Goal: Task Accomplishment & Management: Use online tool/utility

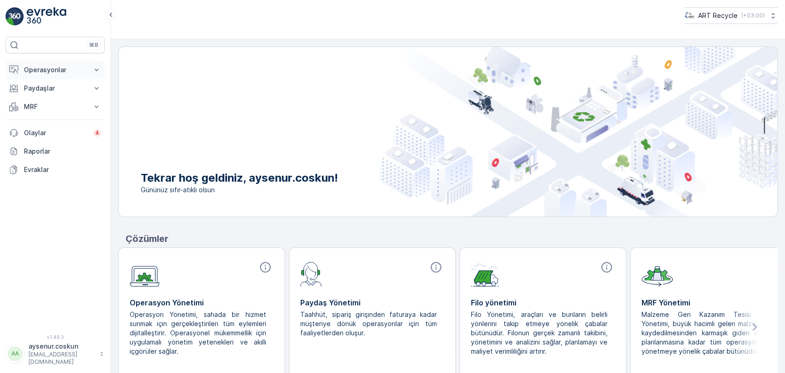
click at [53, 68] on p "Operasyonlar" at bounding box center [55, 69] width 63 height 9
click at [52, 97] on link "Planlama" at bounding box center [62, 98] width 85 height 13
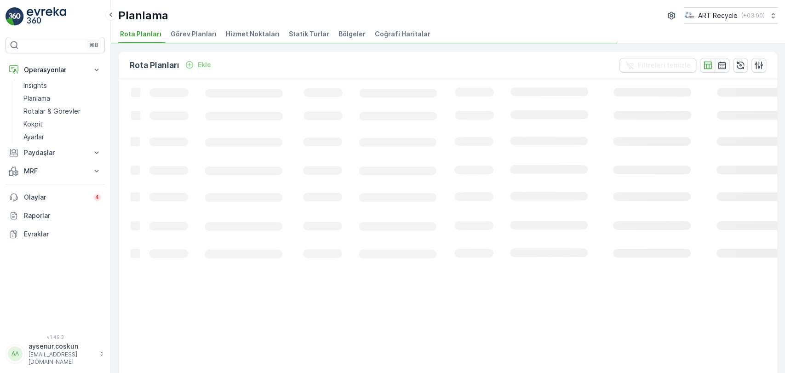
click at [232, 32] on span "Hizmet Noktaları" at bounding box center [253, 33] width 54 height 9
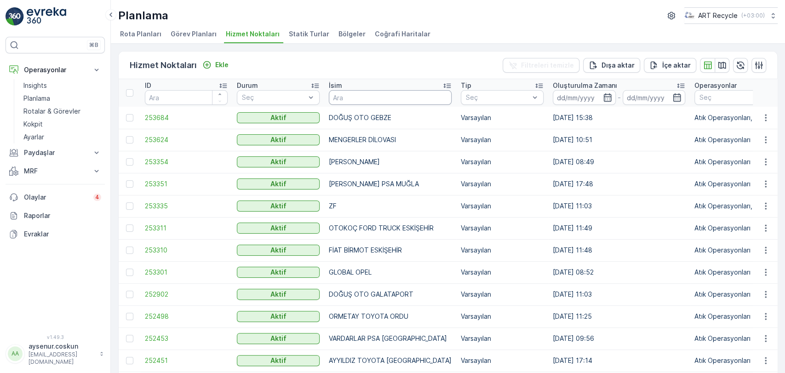
click at [359, 101] on input "text" at bounding box center [390, 97] width 123 height 15
type input "KONAK"
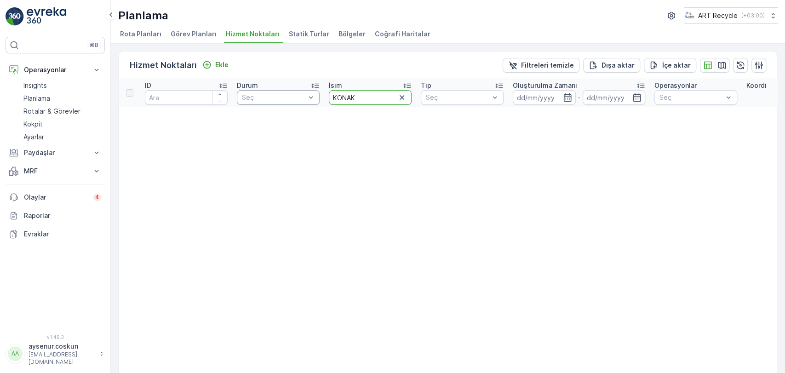
drag, startPoint x: 359, startPoint y: 101, endPoint x: 292, endPoint y: 97, distance: 66.4
type input "EGEM"
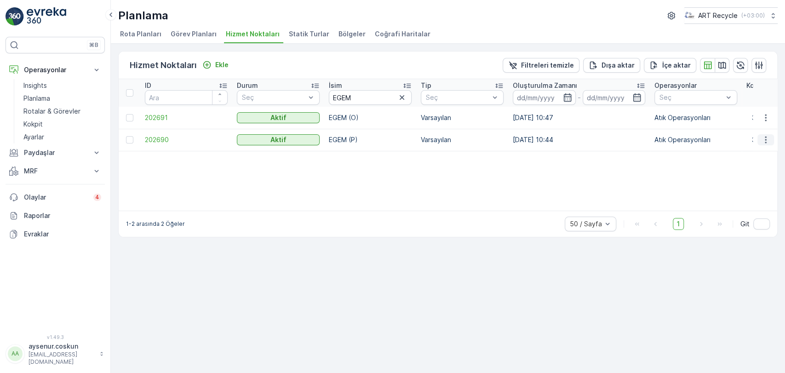
click at [765, 138] on icon "button" at bounding box center [765, 139] width 9 height 9
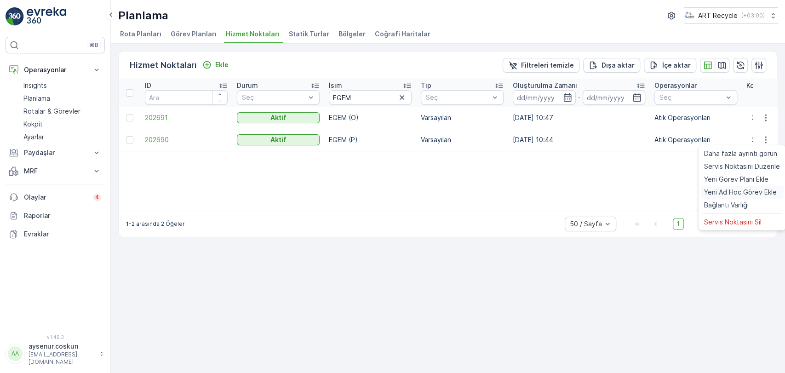
click at [752, 193] on span "Yeni Ad Hoc Görev Ekle" at bounding box center [740, 192] width 73 height 9
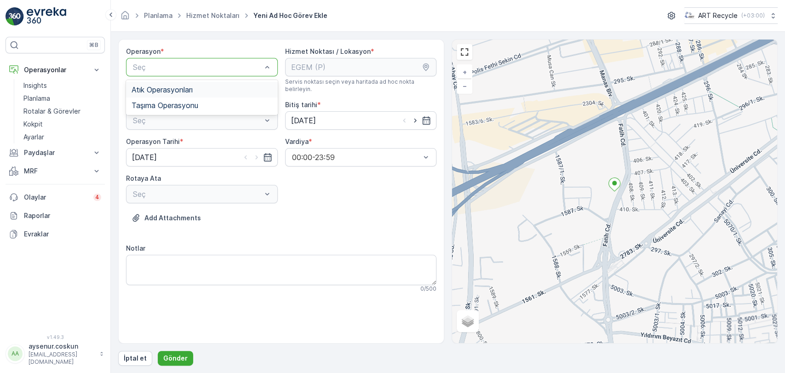
click at [220, 92] on div "Atık Operasyonları" at bounding box center [201, 89] width 141 height 8
click at [212, 111] on div "Seç" at bounding box center [202, 120] width 152 height 18
click at [203, 139] on div "Atık Toplama" at bounding box center [201, 143] width 141 height 8
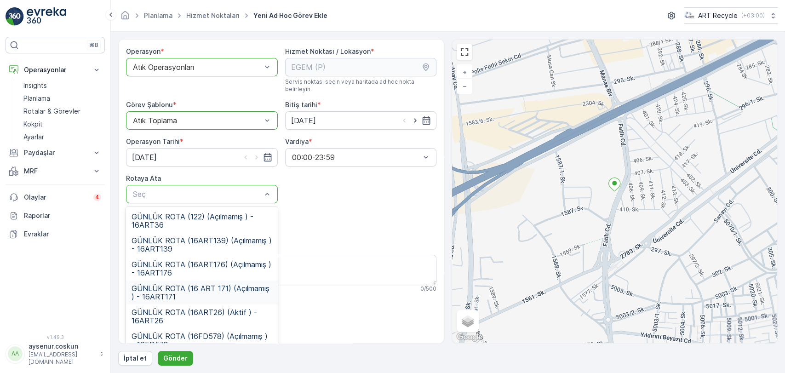
click at [242, 290] on span "GÜNLÜK ROTA (16 ART 171) (Açılmamış ) - 16ART171" at bounding box center [201, 292] width 141 height 17
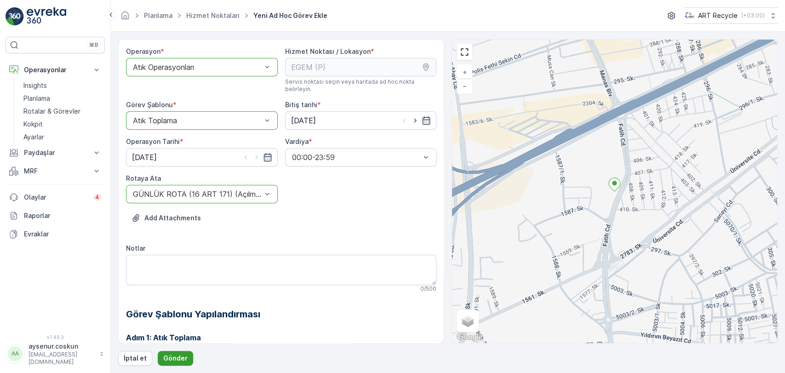
click at [179, 360] on p "Gönder" at bounding box center [175, 357] width 24 height 9
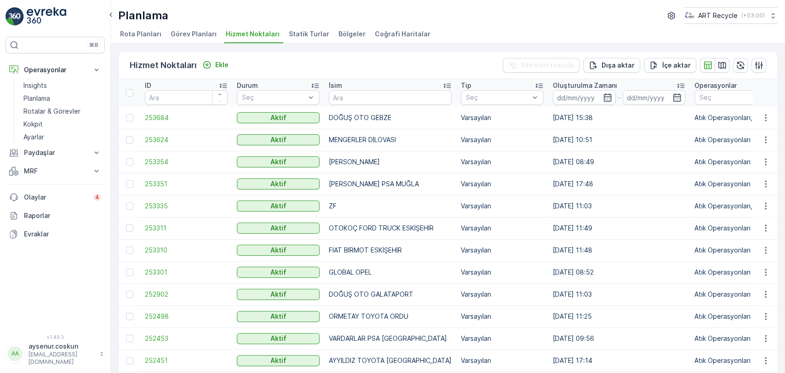
click at [359, 102] on input "text" at bounding box center [390, 97] width 123 height 15
type input "EGEM"
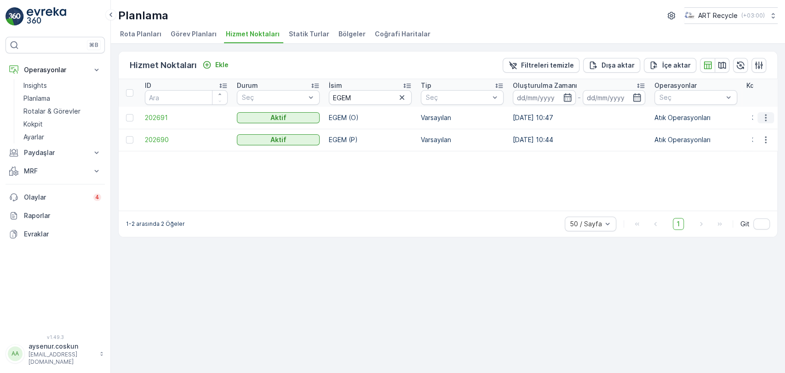
click at [770, 118] on button "button" at bounding box center [765, 117] width 17 height 11
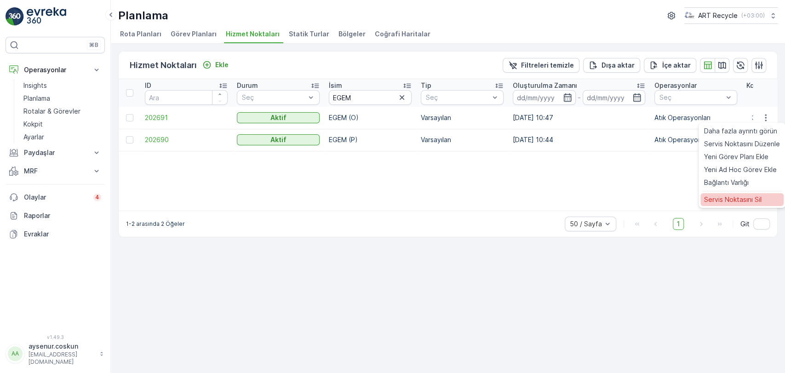
click at [750, 199] on span "Servis Noktasını Sil" at bounding box center [732, 199] width 57 height 9
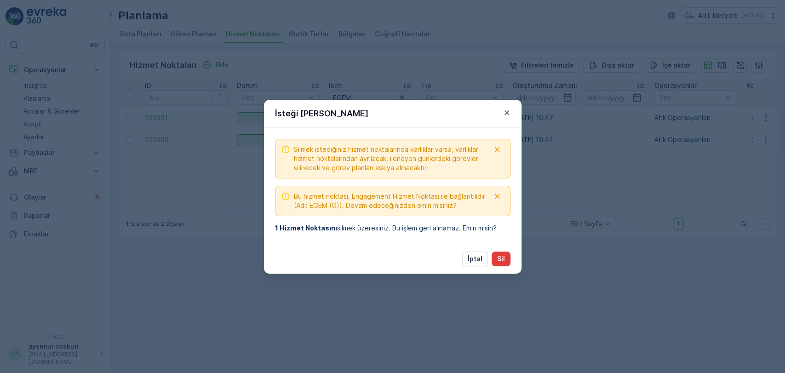
click at [497, 258] on p "Sil" at bounding box center [501, 258] width 8 height 9
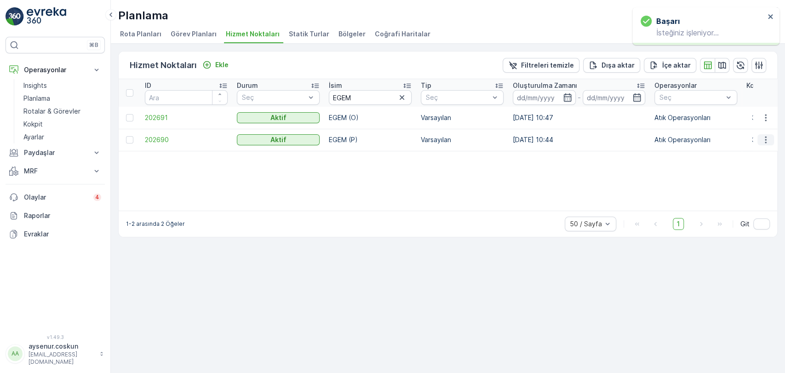
click at [768, 140] on icon "button" at bounding box center [765, 139] width 9 height 9
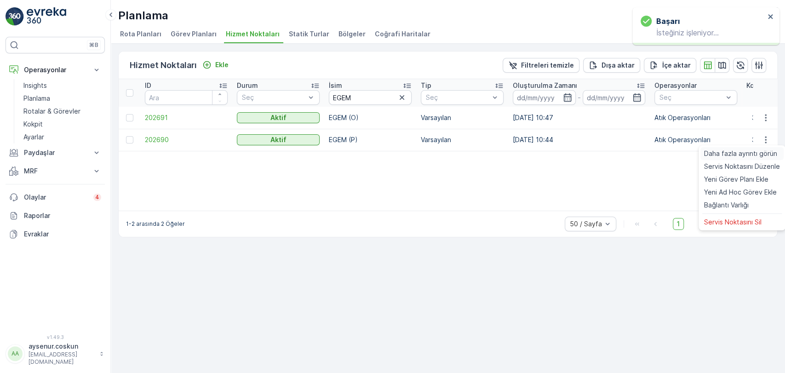
click at [758, 154] on span "Daha fazla ayrıntı görün" at bounding box center [740, 153] width 73 height 9
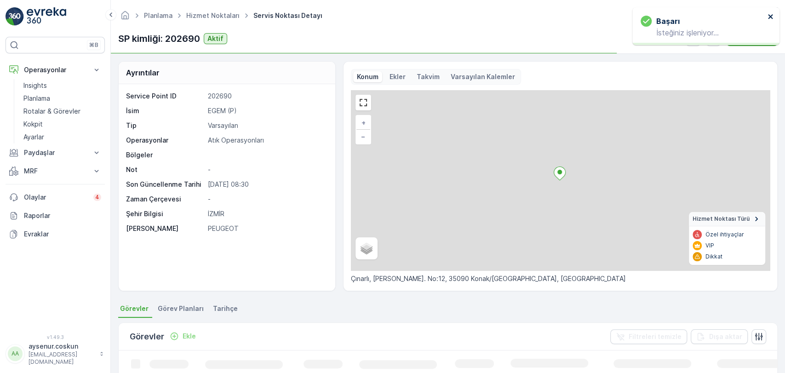
click at [772, 17] on icon "close" at bounding box center [770, 16] width 6 height 7
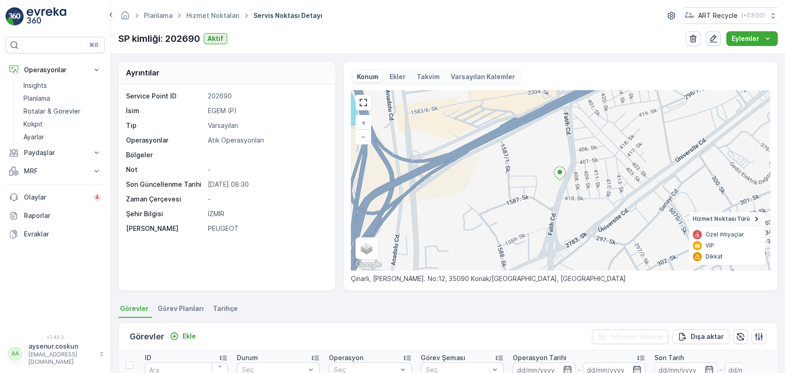
click at [717, 40] on icon "button" at bounding box center [712, 38] width 9 height 9
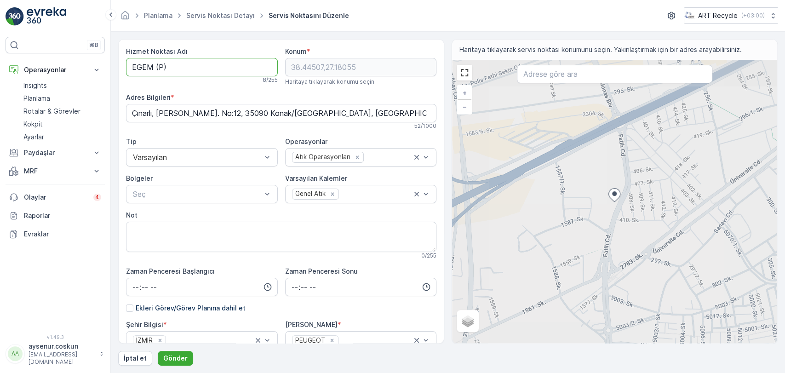
click at [191, 62] on Adı "EGEM (P)" at bounding box center [202, 67] width 152 height 18
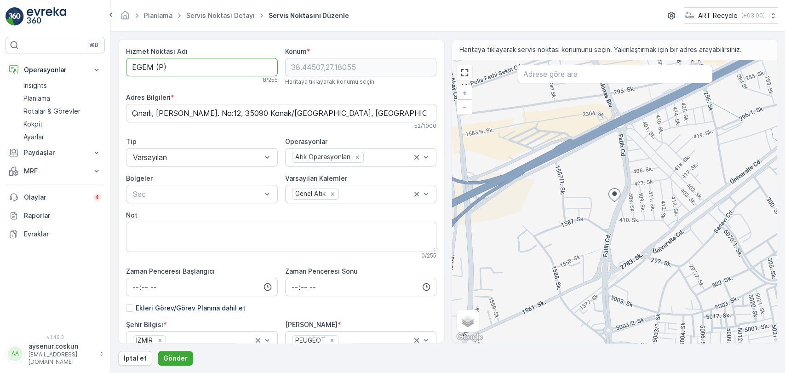
click at [162, 67] on Adı "EGEM (P)" at bounding box center [202, 67] width 152 height 18
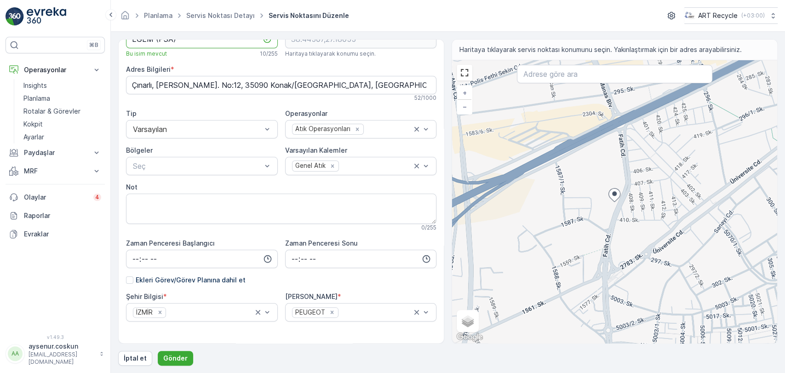
scroll to position [43, 0]
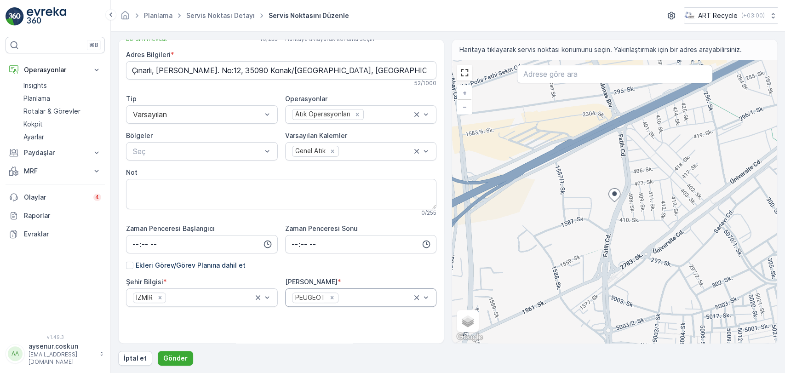
type Adı "EGEM (PSA)"
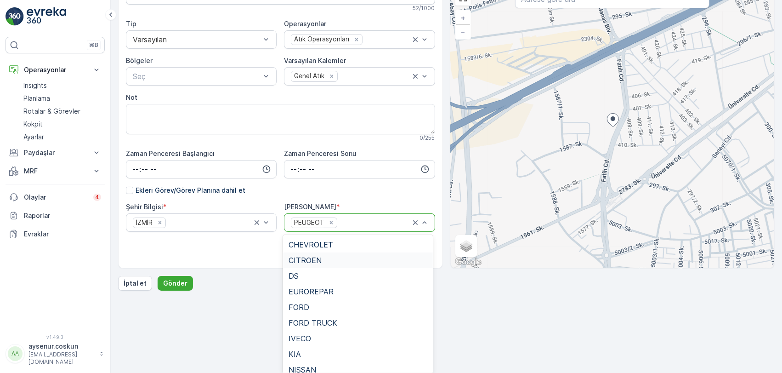
click at [325, 260] on div "CITROEN" at bounding box center [358, 260] width 139 height 8
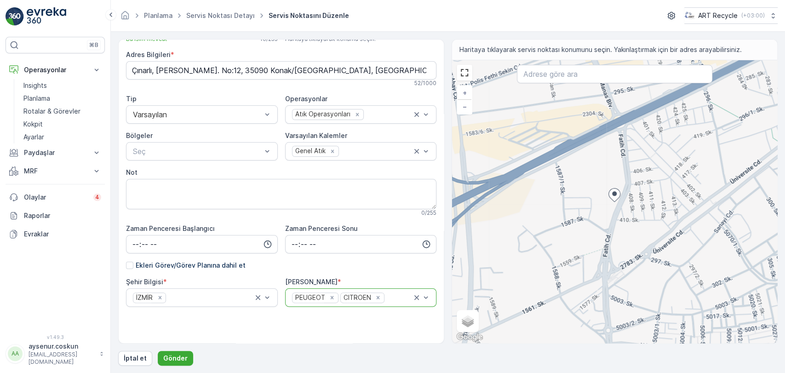
click at [395, 299] on body "⌘B Operasyonlar Insights Planlama Rotalar & Görevler Kokpit Ayarlar Paydaşlar R…" at bounding box center [392, 186] width 785 height 373
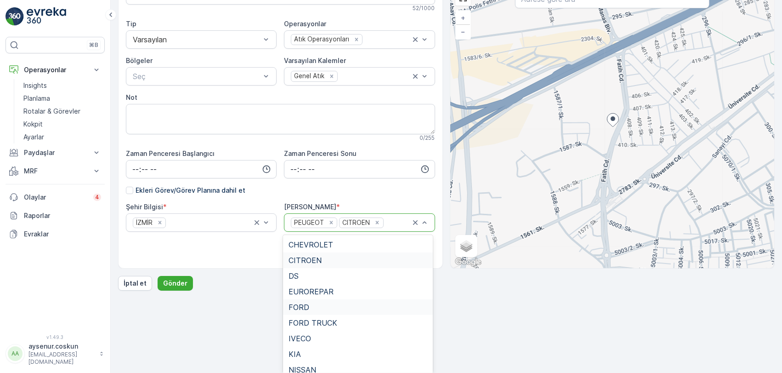
scroll to position [51, 0]
click at [309, 338] on div "OPEL" at bounding box center [358, 334] width 139 height 8
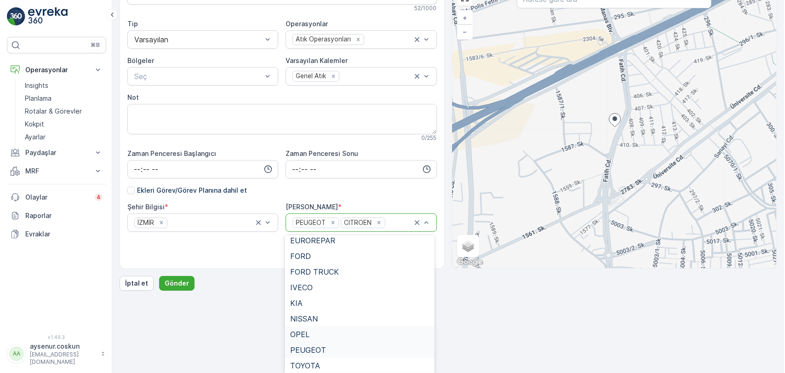
scroll to position [0, 0]
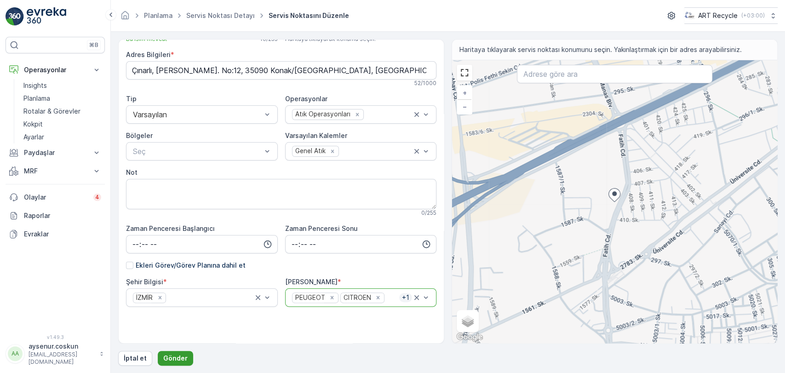
click at [173, 356] on p "Gönder" at bounding box center [175, 357] width 24 height 9
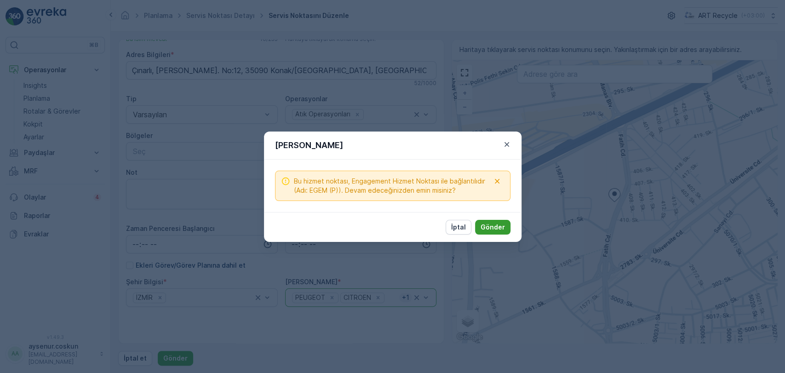
click at [490, 226] on p "Gönder" at bounding box center [492, 226] width 24 height 9
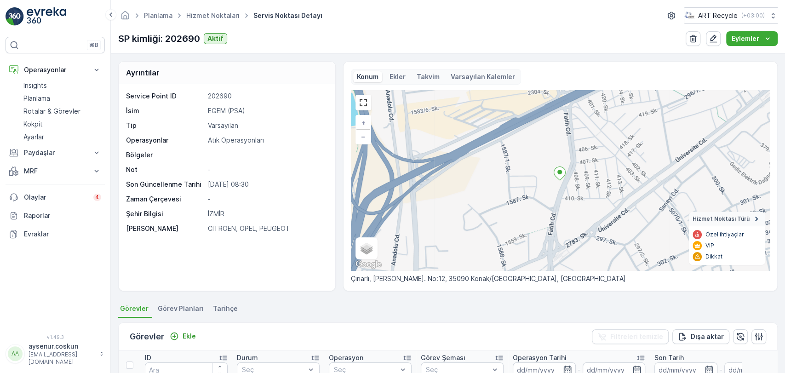
click at [54, 22] on img at bounding box center [47, 16] width 40 height 18
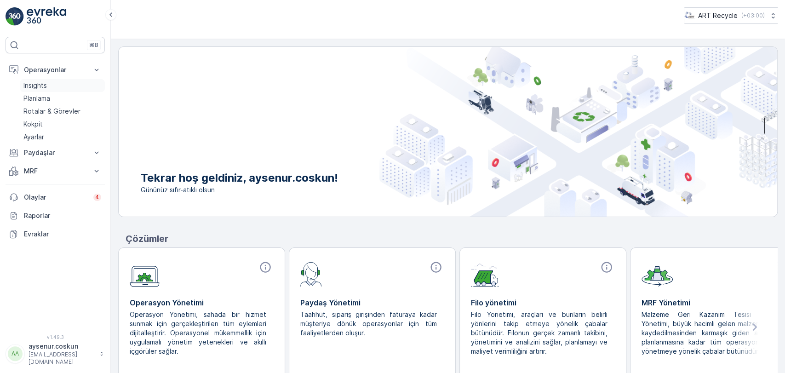
click at [34, 86] on p "Insights" at bounding box center [34, 85] width 23 height 9
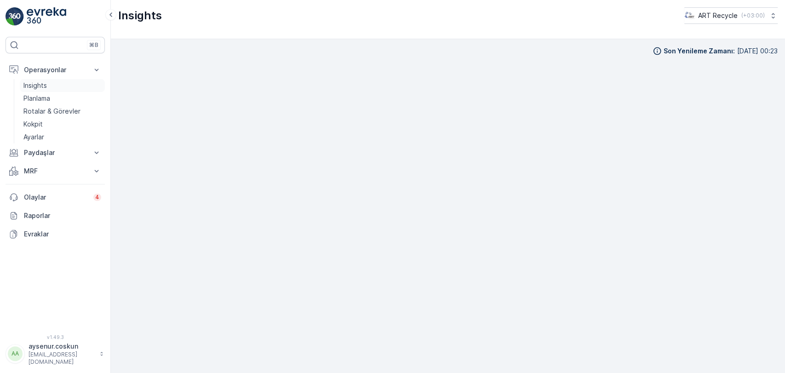
click at [37, 87] on p "Insights" at bounding box center [34, 85] width 23 height 9
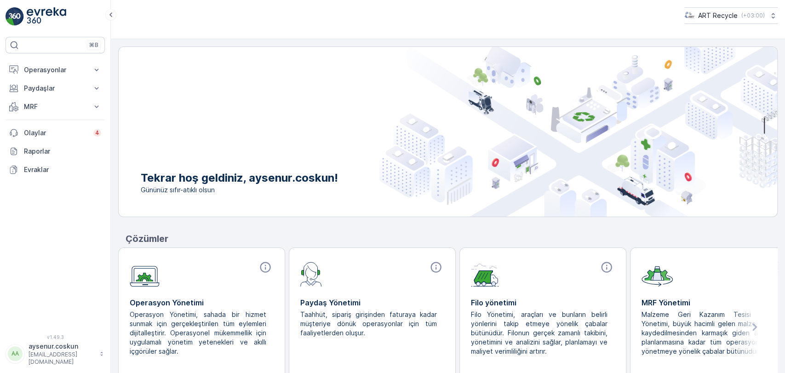
click at [56, 59] on div "⌘B Operasyonlar Insights Planlama Rotalar & Görevler Kokpit Ayarlar Paydaşlar R…" at bounding box center [55, 180] width 99 height 286
click at [57, 68] on p "Operasyonlar" at bounding box center [55, 69] width 63 height 9
click at [51, 82] on link "Insights" at bounding box center [62, 85] width 85 height 13
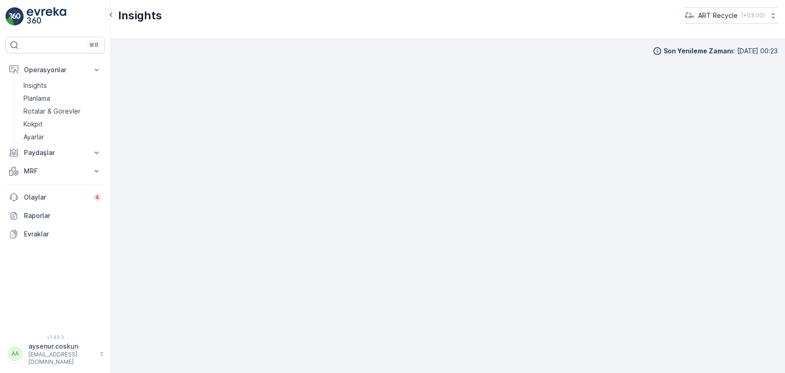
scroll to position [9, 0]
click at [50, 110] on p "Rotalar & Görevler" at bounding box center [51, 111] width 57 height 9
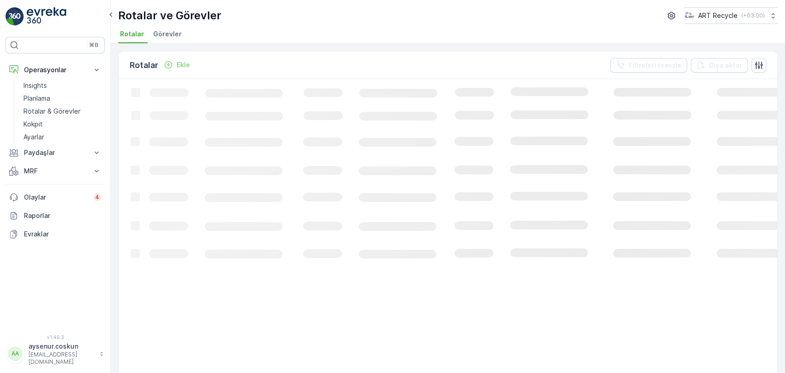
click at [167, 36] on span "Görevler" at bounding box center [167, 33] width 28 height 9
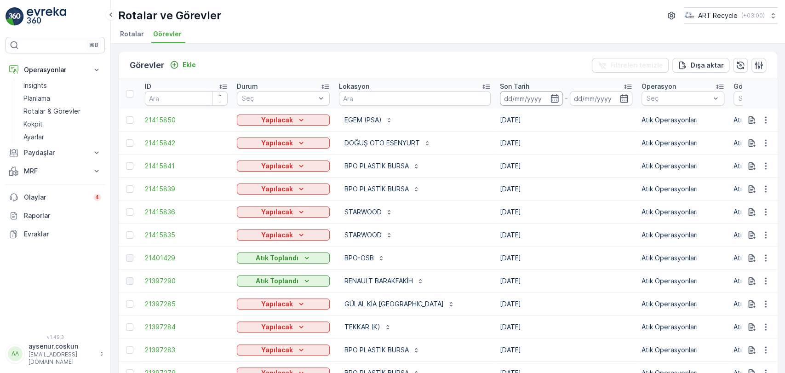
click at [500, 96] on input at bounding box center [531, 98] width 63 height 15
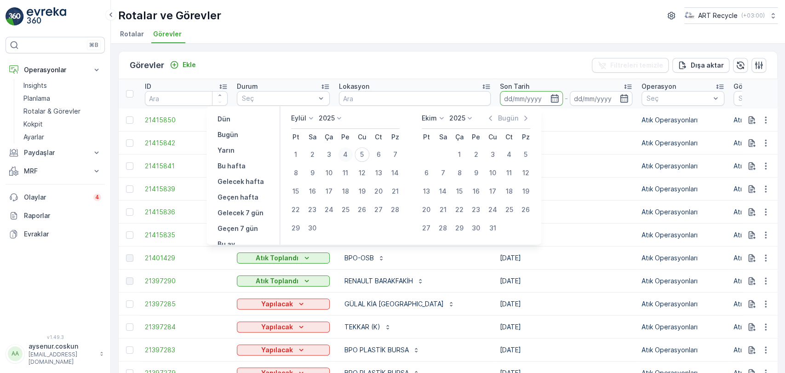
click at [349, 156] on div "4" at bounding box center [345, 154] width 15 height 15
type input "04.09.2025"
click at [349, 156] on div "4" at bounding box center [345, 154] width 15 height 15
type input "04.09.2025"
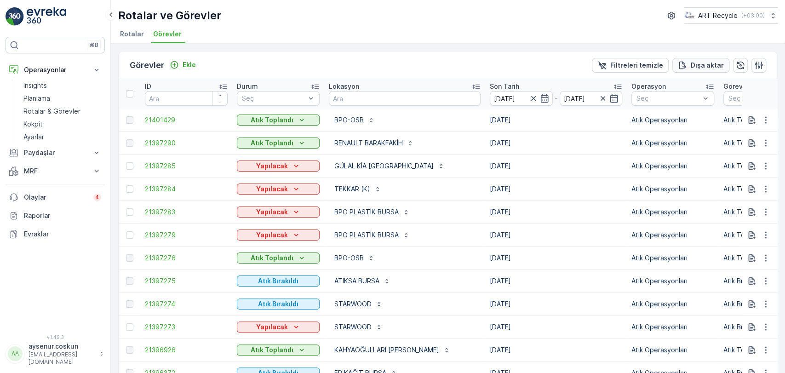
click at [720, 68] on p "Dışa aktar" at bounding box center [706, 65] width 33 height 9
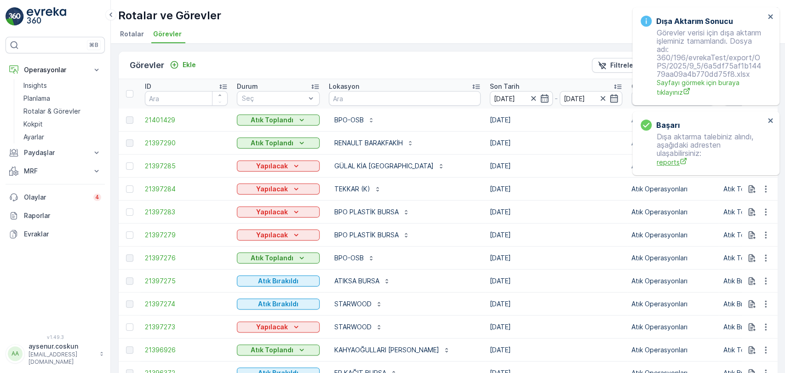
click at [667, 132] on p "Dışa aktarma talebiniz alındı, aşağıdaki adresten ulaşabilirsiniz: reports" at bounding box center [702, 149] width 124 height 34
click at [669, 164] on span "reports" at bounding box center [710, 162] width 108 height 10
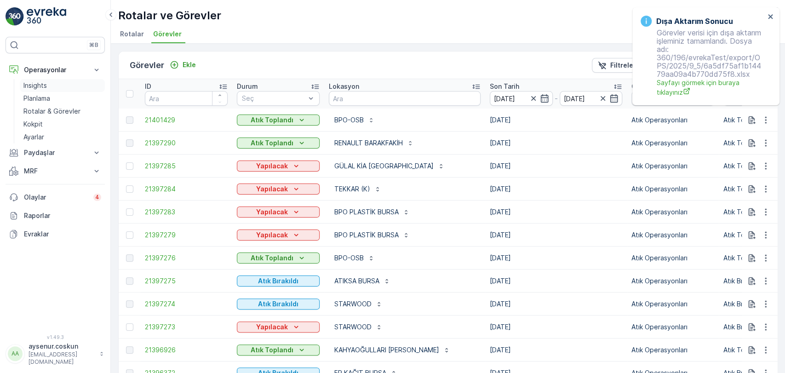
click at [51, 89] on link "Insights" at bounding box center [62, 85] width 85 height 13
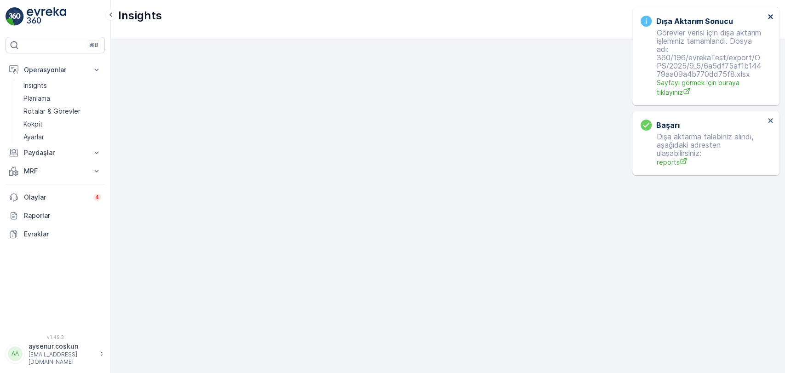
click at [772, 16] on icon "close" at bounding box center [770, 16] width 6 height 7
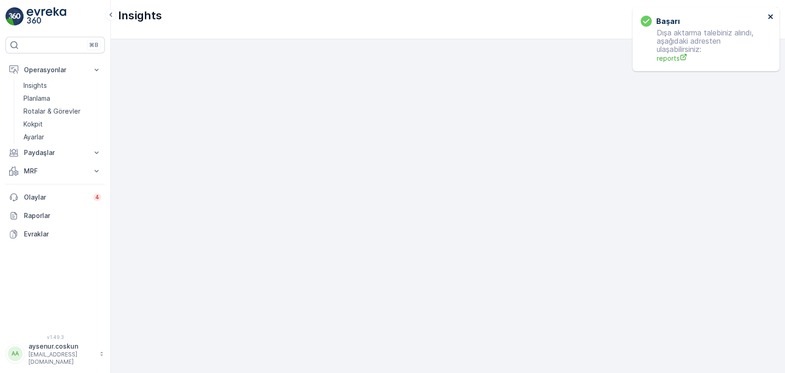
click at [770, 19] on icon "close" at bounding box center [770, 16] width 6 height 7
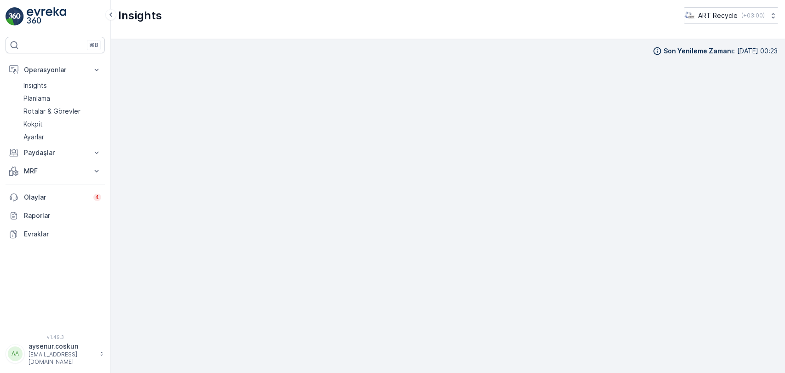
scroll to position [9, 0]
click at [13, 13] on img at bounding box center [15, 16] width 18 height 18
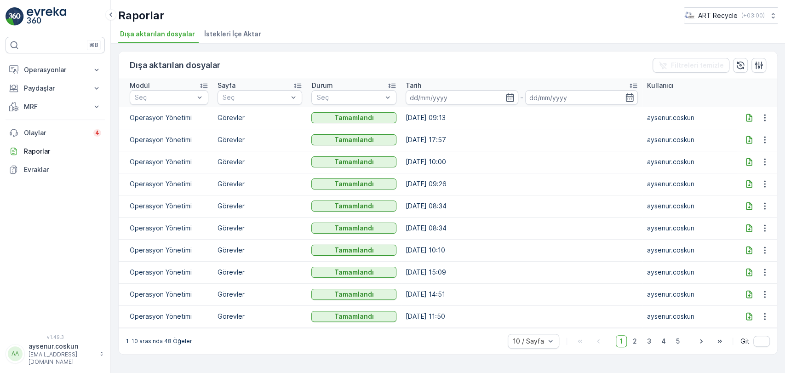
click at [744, 117] on icon at bounding box center [748, 117] width 9 height 9
